Goal: Task Accomplishment & Management: Manage account settings

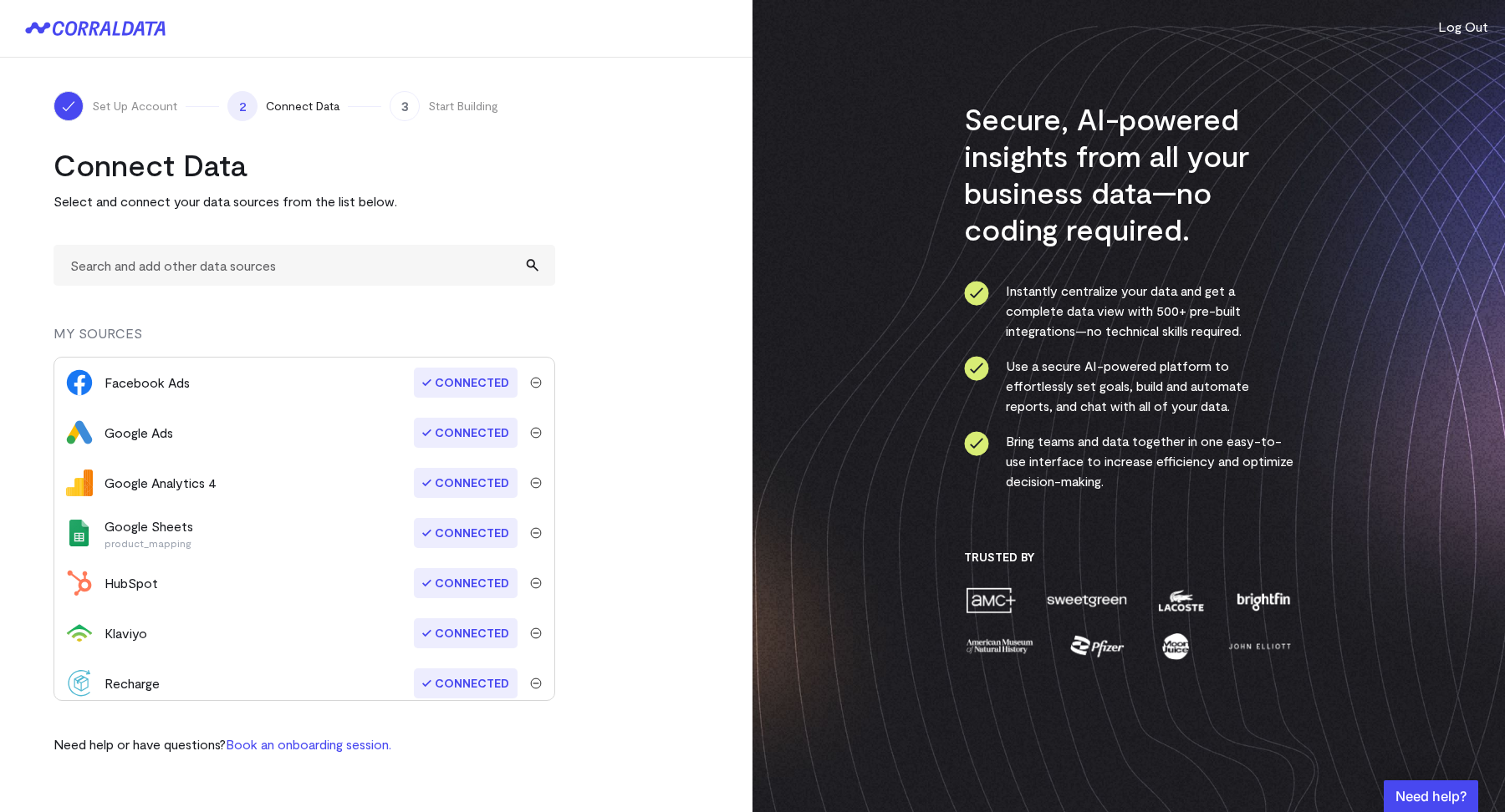
click at [1450, 24] on button "Log Out" at bounding box center [1462, 26] width 50 height 20
click at [621, 243] on turbo-frame "Connect Data Select and connect your data sources from the list below. MY SOURC…" at bounding box center [376, 451] width 646 height 608
click at [330, 278] on input "text" at bounding box center [304, 264] width 502 height 41
click at [896, 160] on div "Secure, AI-powered insights from all your business data—no coding required. Ins…" at bounding box center [1128, 406] width 752 height 812
